Goal: Information Seeking & Learning: Learn about a topic

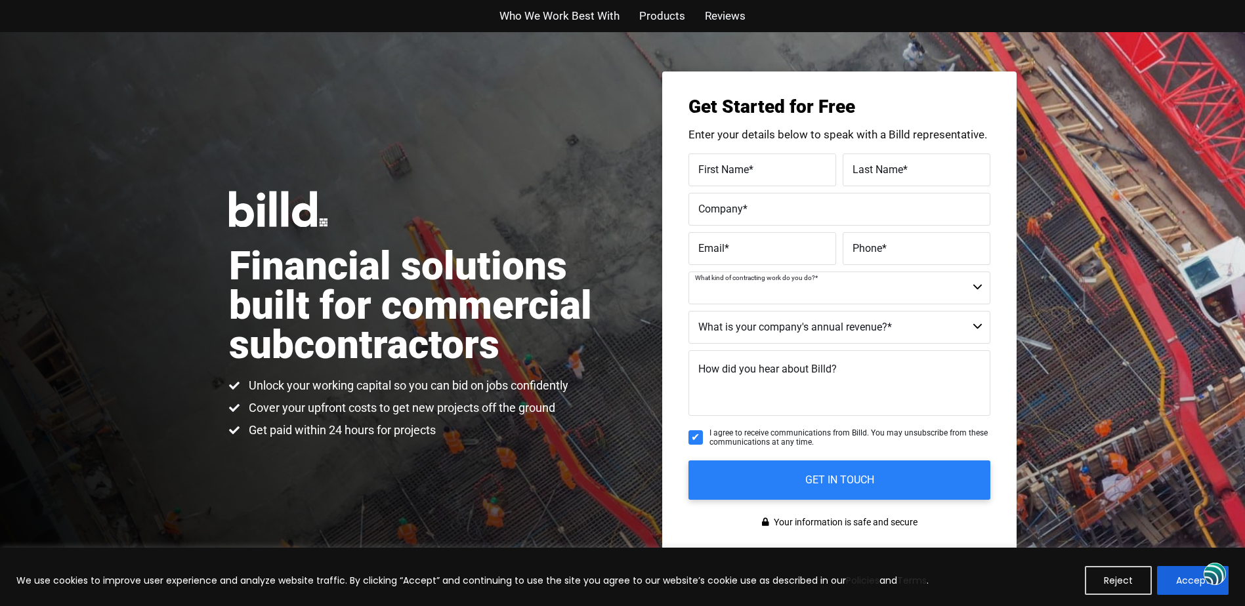
click at [979, 287] on select "Commercial Commercial and Residential Residential Not a Contractor" at bounding box center [840, 288] width 302 height 33
click at [980, 289] on select "Commercial Commercial and Residential Residential Not a Contractor" at bounding box center [840, 288] width 302 height 33
select select "Not a Contractor"
click at [689, 272] on select "Commercial Commercial and Residential Residential Not a Contractor" at bounding box center [840, 288] width 302 height 33
click at [983, 324] on select "$40M + $25M - $40M $8M - $25M $4M - $8M $2M - $4M $1M - $2M Less than $1M" at bounding box center [840, 327] width 302 height 33
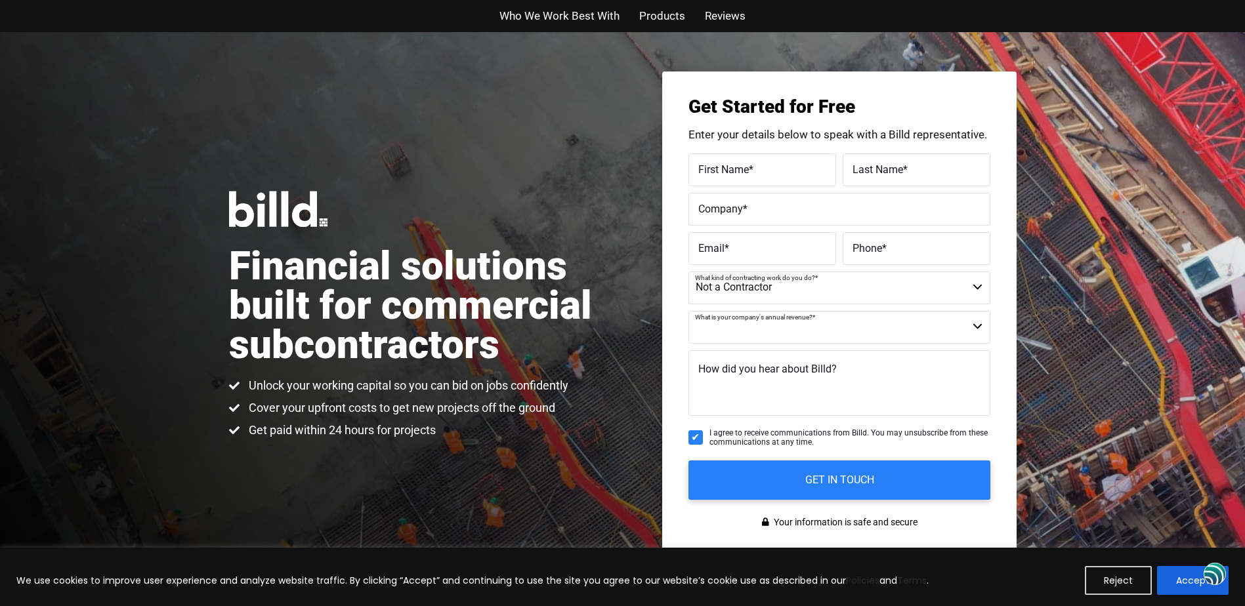
select select "$1M - $2M"
click at [689, 311] on select "$40M + $25M - $40M $8M - $25M $4M - $8M $2M - $4M $1M - $2M Less than $1M" at bounding box center [840, 327] width 302 height 33
click at [654, 12] on span "Products" at bounding box center [662, 16] width 46 height 19
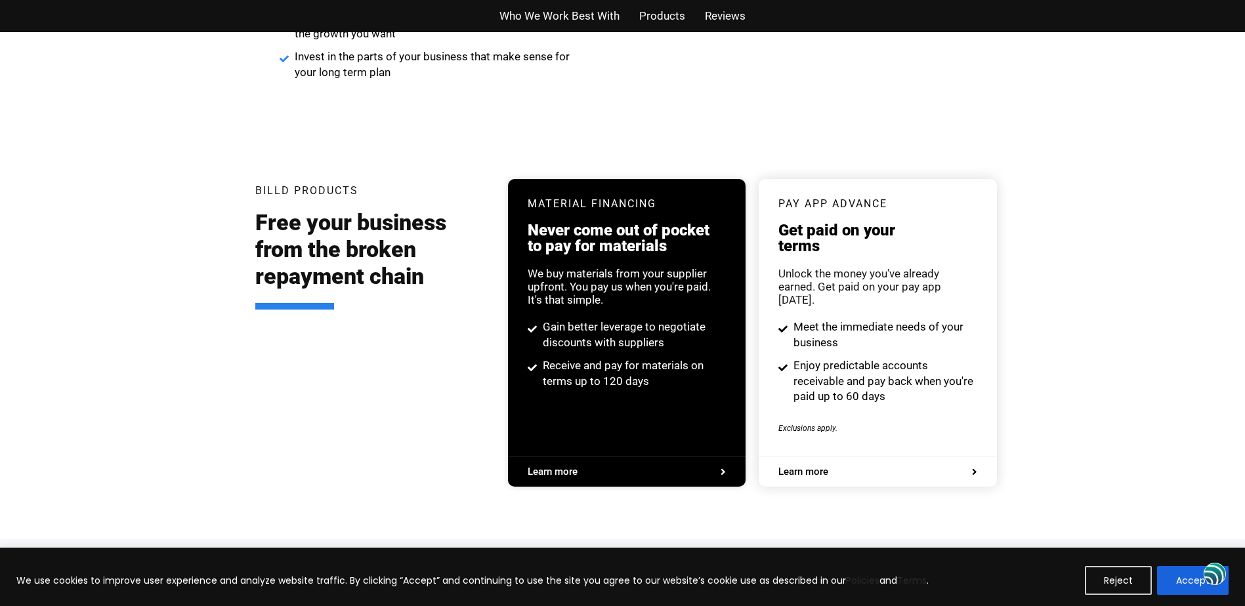
scroll to position [2501, 0]
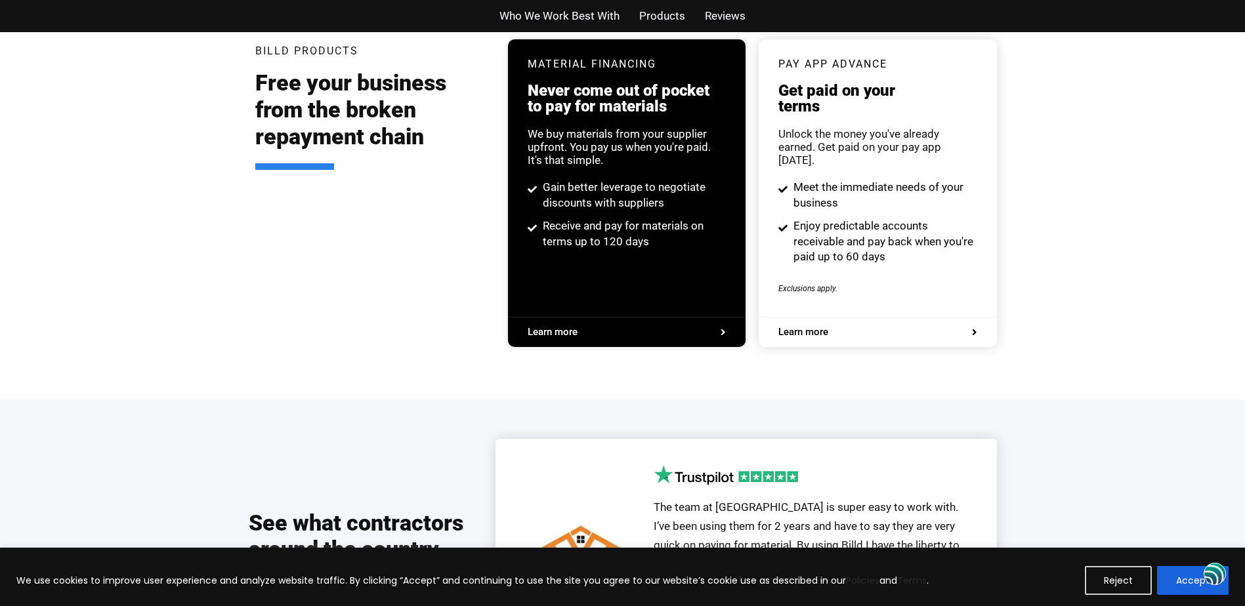
click at [597, 22] on span "Who We Work Best With" at bounding box center [559, 16] width 120 height 19
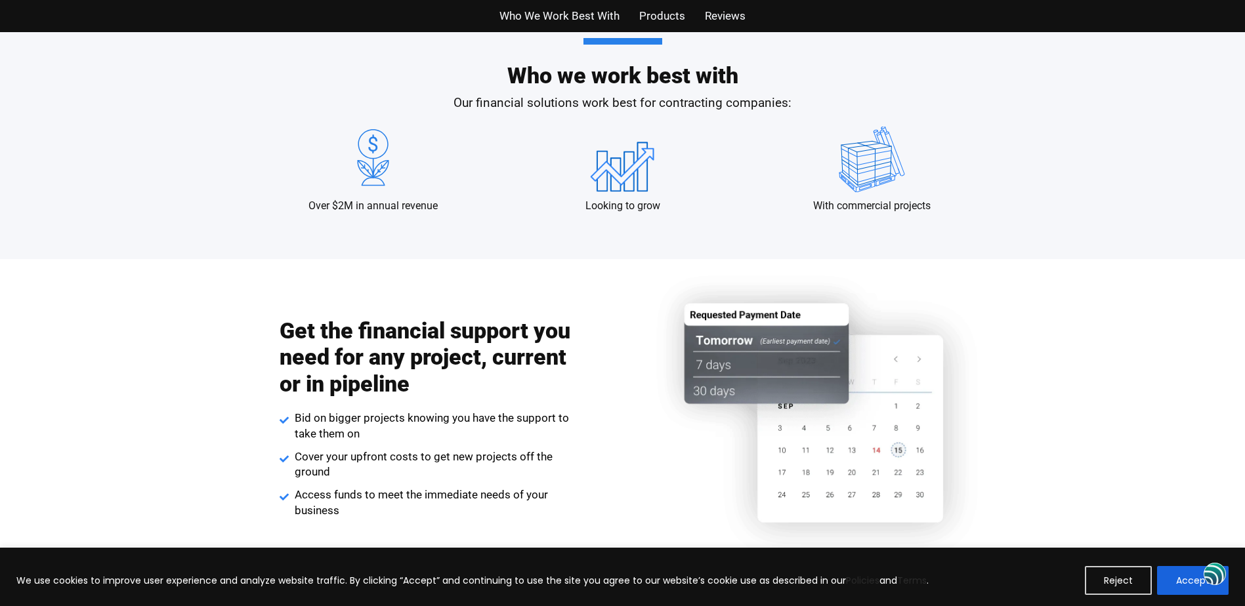
scroll to position [1269, 0]
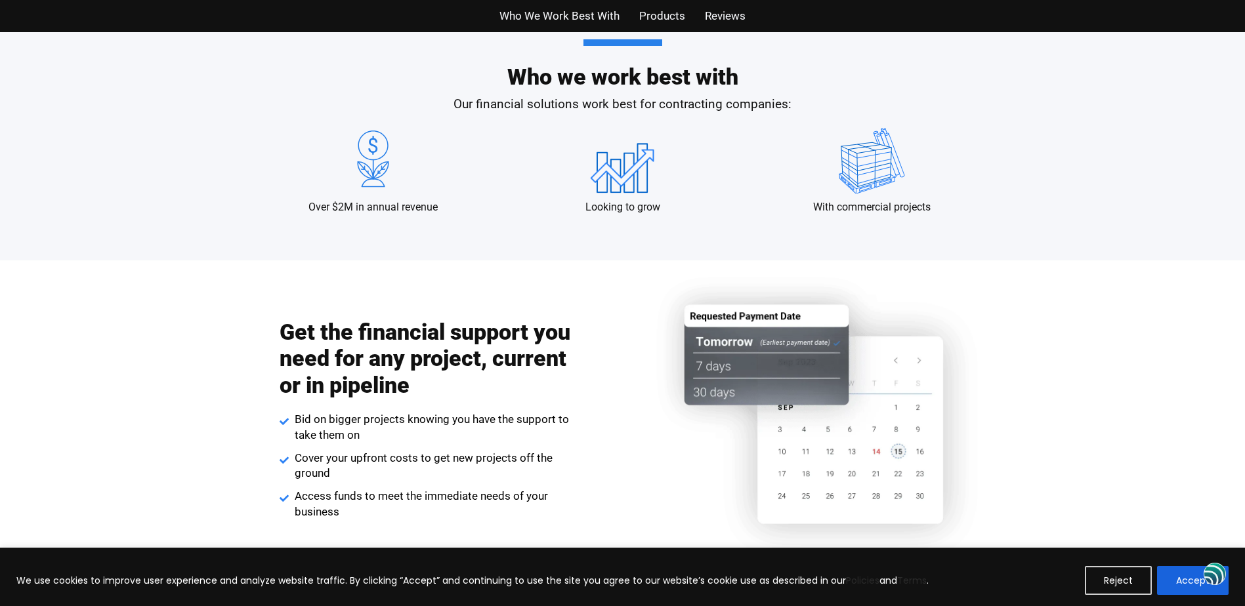
click at [718, 15] on span "Reviews" at bounding box center [725, 16] width 41 height 19
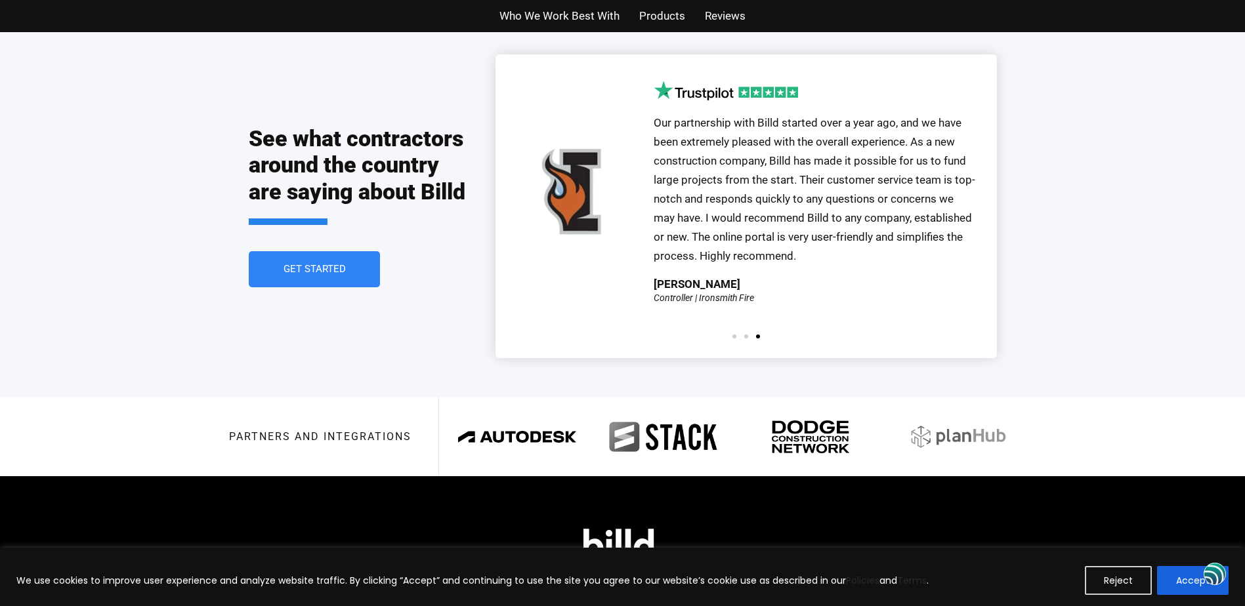
scroll to position [2888, 0]
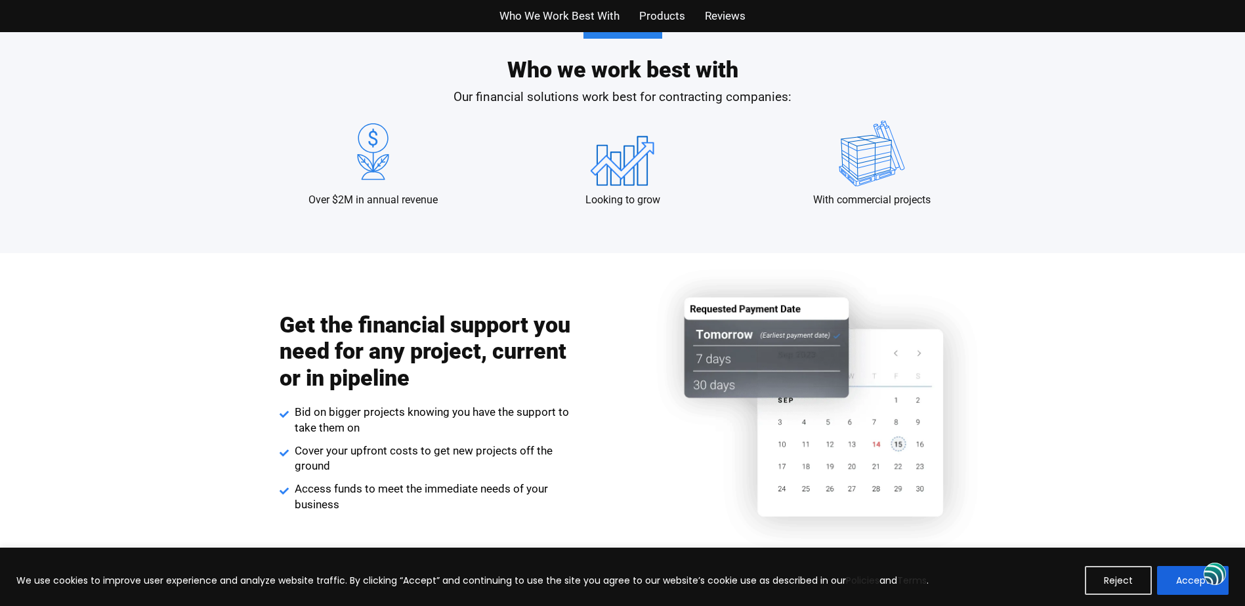
scroll to position [1269, 0]
